Goal: Information Seeking & Learning: Learn about a topic

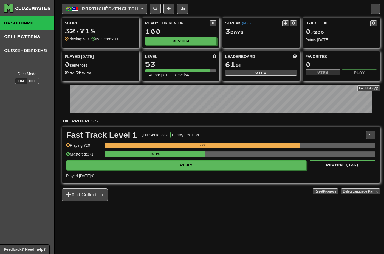
click at [107, 15] on div "Português / English Português / English Streak: 3 Review: 100 Daily Goal: 0 / 2…" at bounding box center [221, 134] width 318 height 268
click at [113, 10] on span "Português / English" at bounding box center [110, 8] width 56 height 5
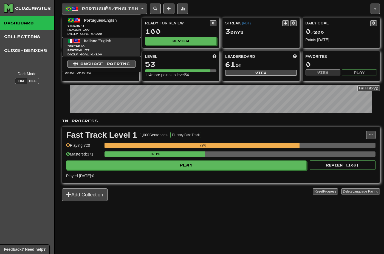
click at [114, 46] on span "Streak: 0" at bounding box center [102, 46] width 68 height 4
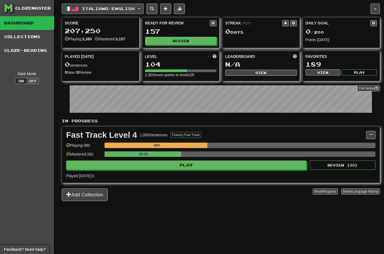
click at [123, 8] on span "Italiano / English" at bounding box center [108, 8] width 53 height 5
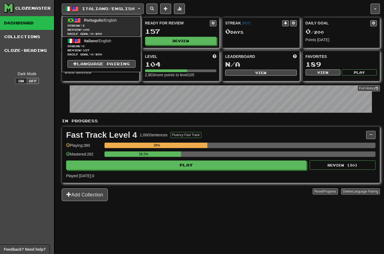
click at [117, 24] on span "Streak: 3" at bounding box center [102, 26] width 68 height 4
